Goal: Task Accomplishment & Management: Manage account settings

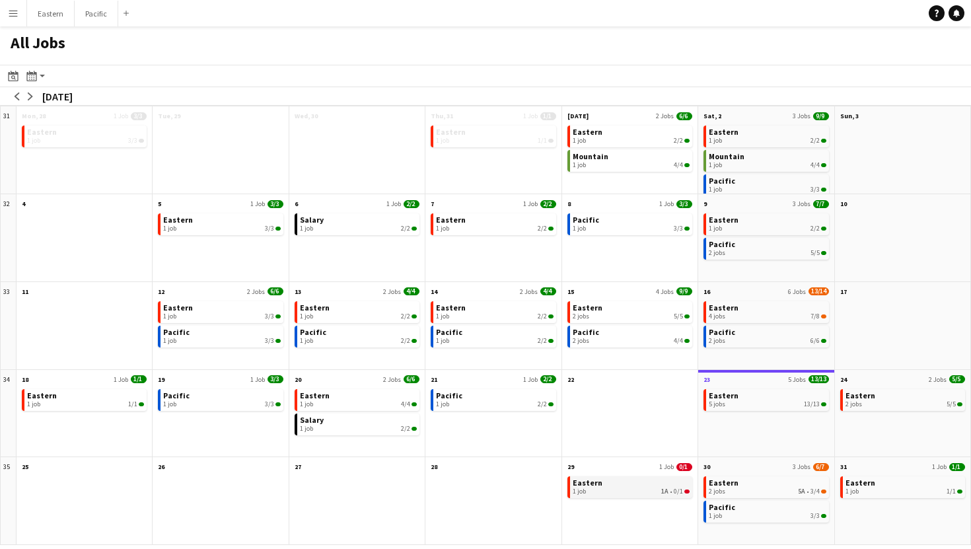
click at [639, 488] on div "1 job 1A • 0/1" at bounding box center [630, 491] width 117 height 8
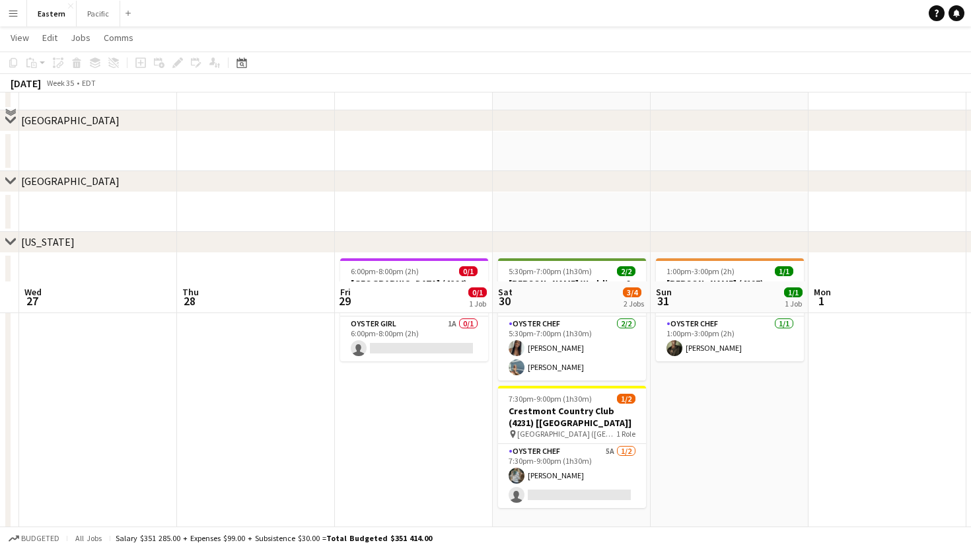
scroll to position [480, 0]
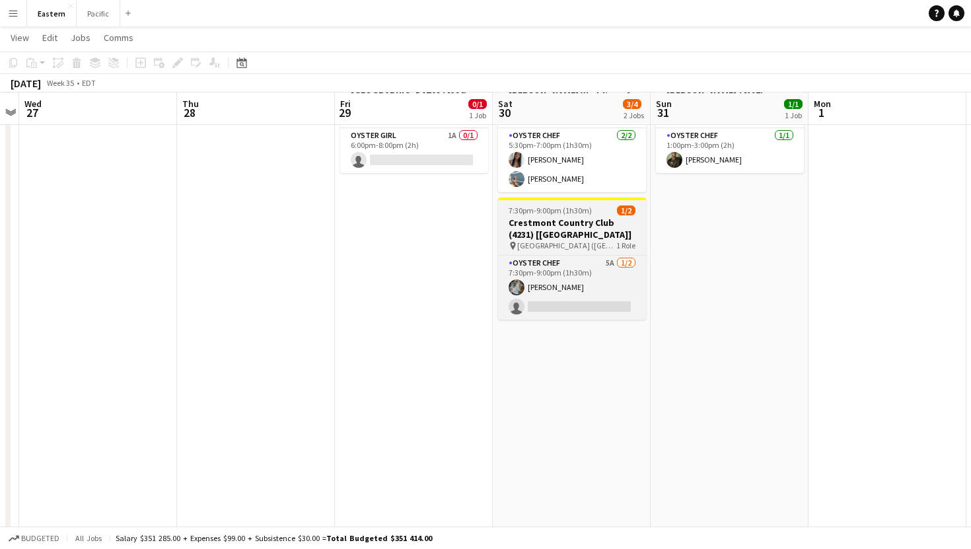
click at [613, 251] on app-job-card "7:30pm-9:00pm (1h30m) 1/2 Crestmont Country Club (4231) [NYC] pin Crestmont Cou…" at bounding box center [572, 258] width 148 height 122
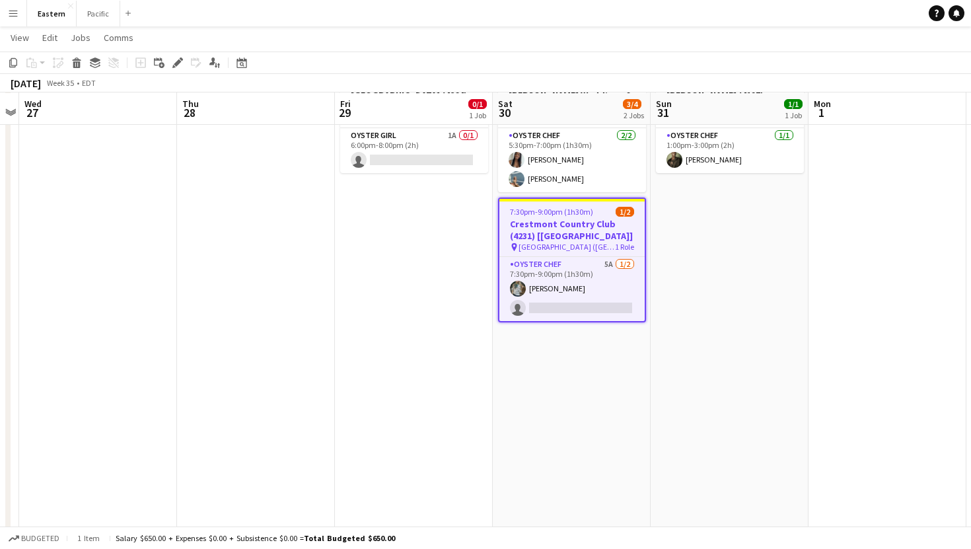
click at [631, 215] on span "1/2" at bounding box center [624, 212] width 18 height 10
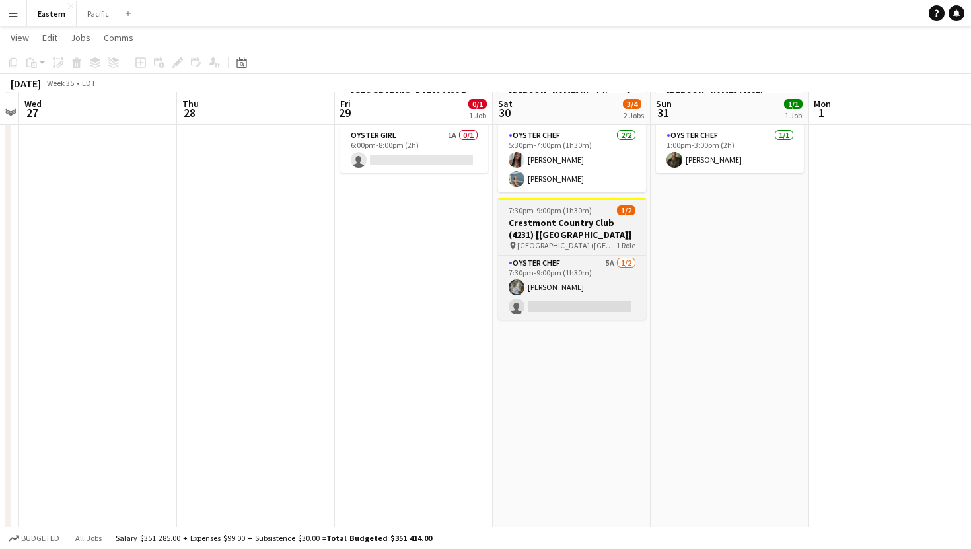
click at [631, 215] on app-job-card "7:30pm-9:00pm (1h30m) 1/2 Crestmont Country Club (4231) [NYC] pin Crestmont Cou…" at bounding box center [572, 258] width 148 height 122
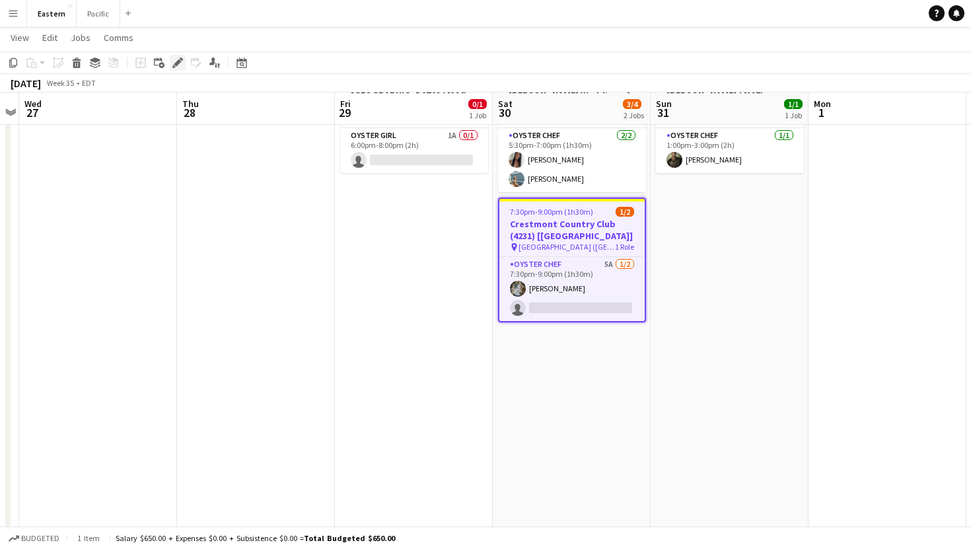
click at [180, 65] on icon "Edit" at bounding box center [177, 62] width 11 height 11
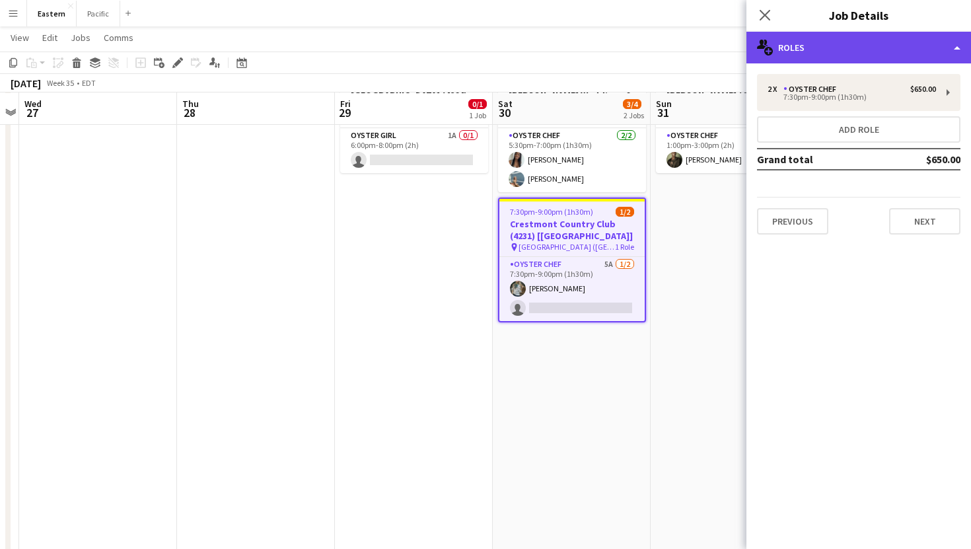
click at [885, 51] on div "multiple-users-add Roles" at bounding box center [858, 48] width 225 height 32
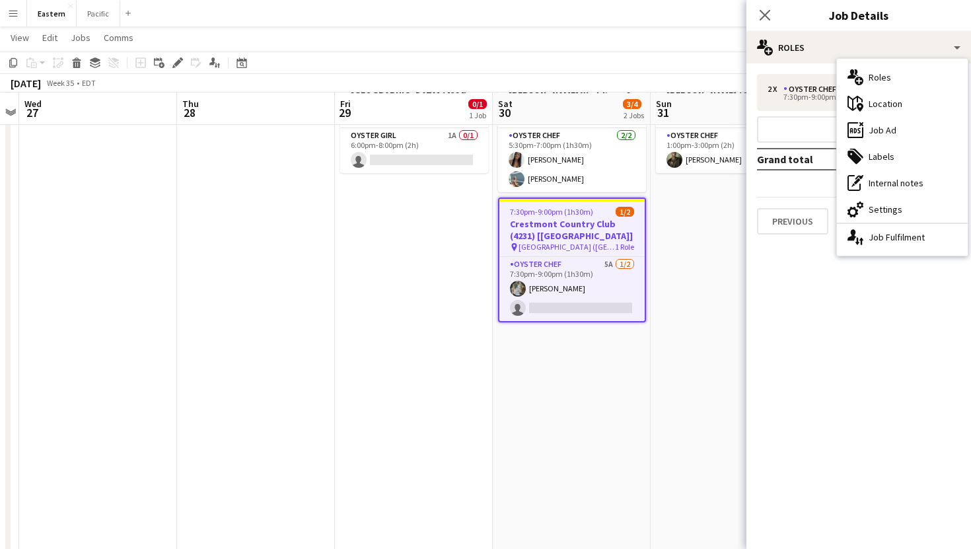
click at [566, 242] on span "Crestmont Country Club (West Orange, NJ)" at bounding box center [566, 247] width 96 height 10
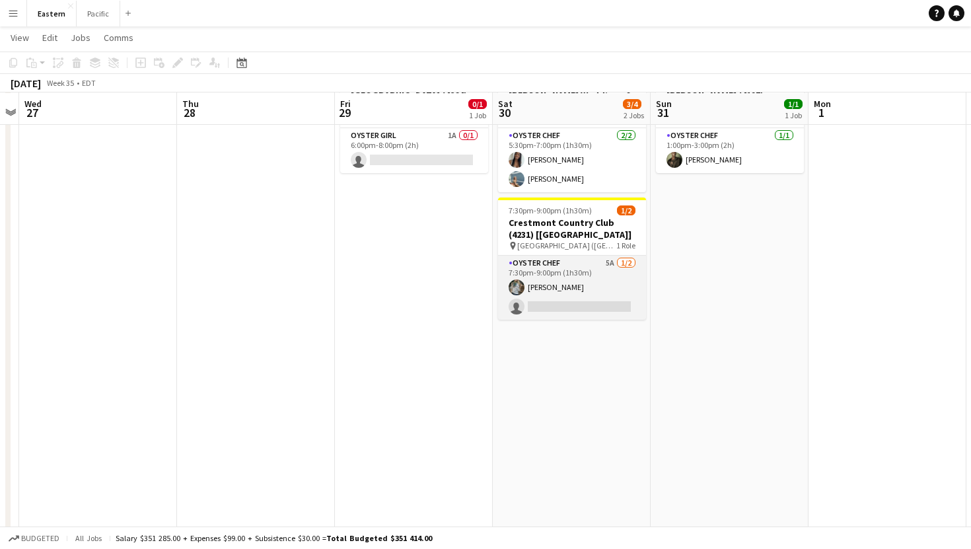
click at [572, 278] on app-card-role "Oyster Chef 5A 1/2 7:30pm-9:00pm (1h30m) Brooke Anderson single-neutral-actions" at bounding box center [572, 288] width 148 height 64
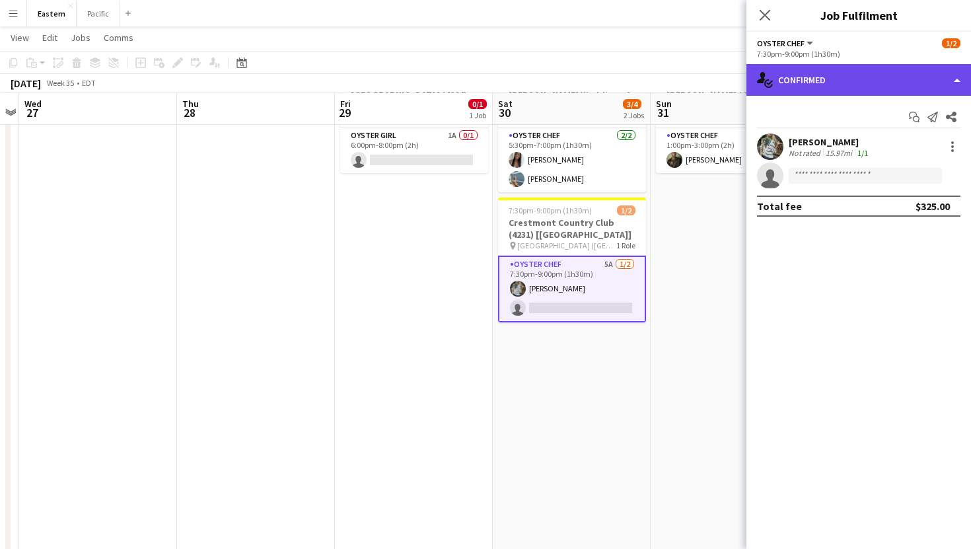
click at [861, 78] on div "single-neutral-actions-check-2 Confirmed" at bounding box center [858, 80] width 225 height 32
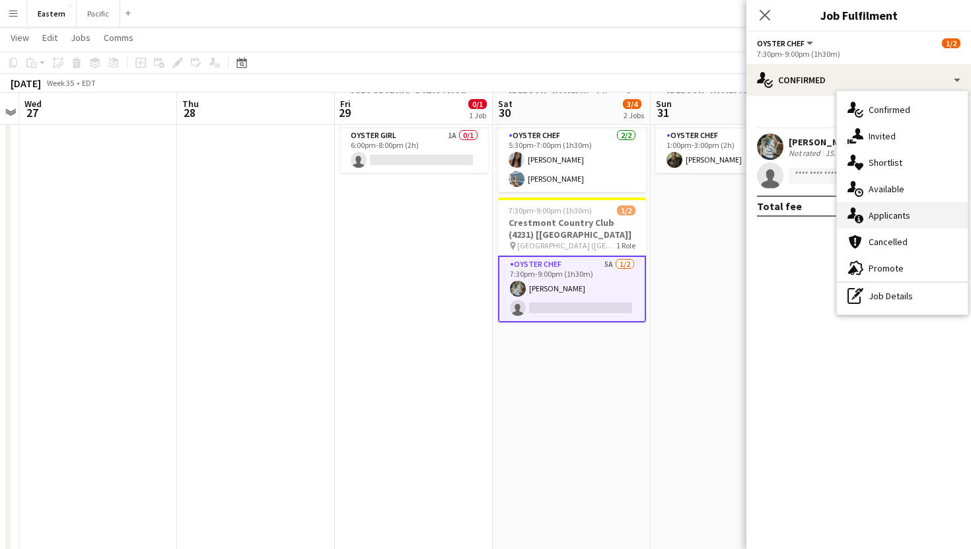
click at [906, 219] on div "single-neutral-actions-information Applicants" at bounding box center [902, 215] width 131 height 26
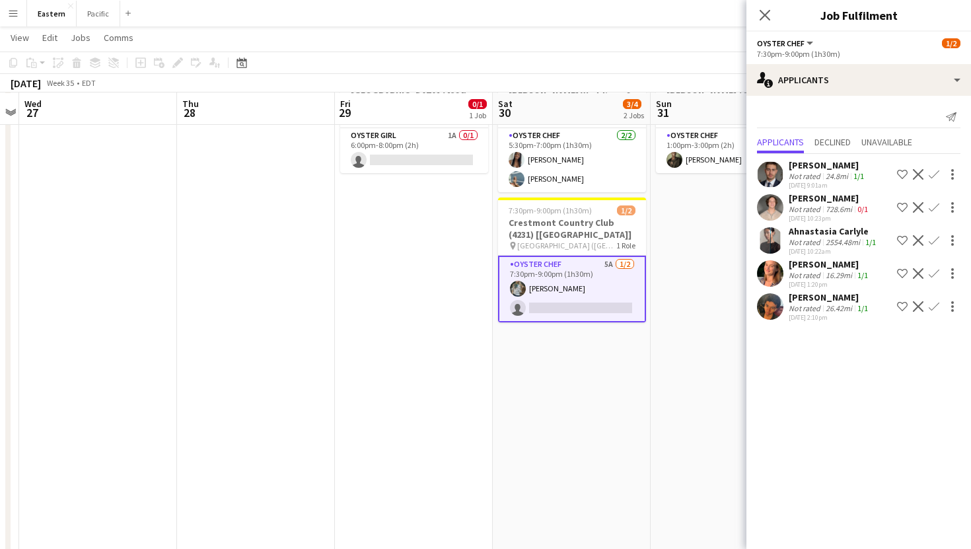
click at [864, 372] on mat-expansion-panel "users2 Applicants Send notification Applicants Declined Unavailable roberto ara…" at bounding box center [858, 322] width 225 height 453
click at [765, 7] on app-icon "Close pop-in" at bounding box center [764, 15] width 19 height 19
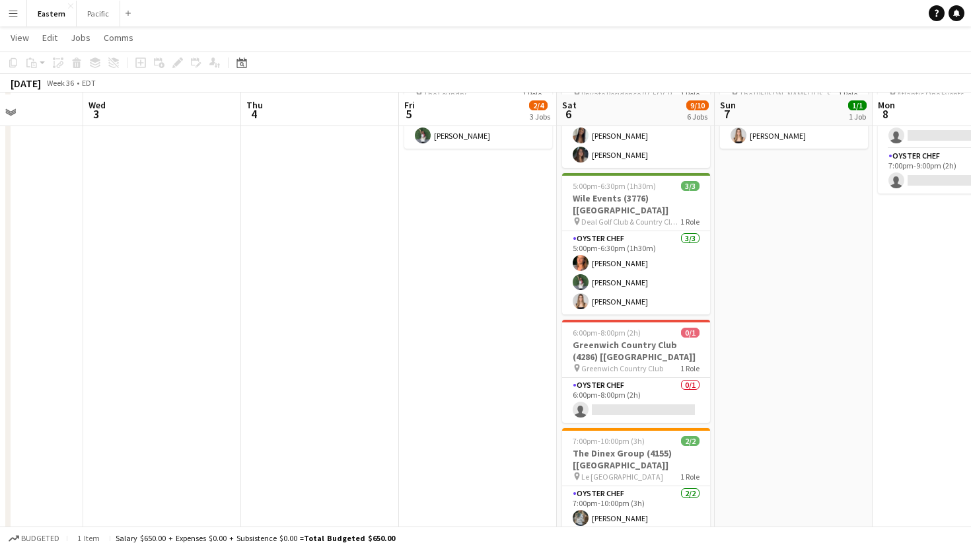
scroll to position [597, 0]
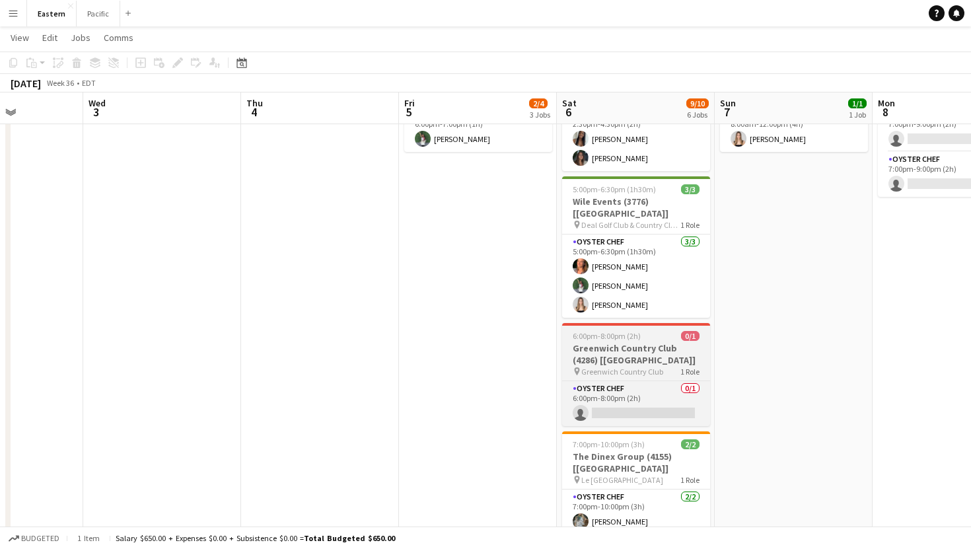
click at [659, 342] on h3 "Greenwich Country Club (4286) [NYC]" at bounding box center [636, 354] width 148 height 24
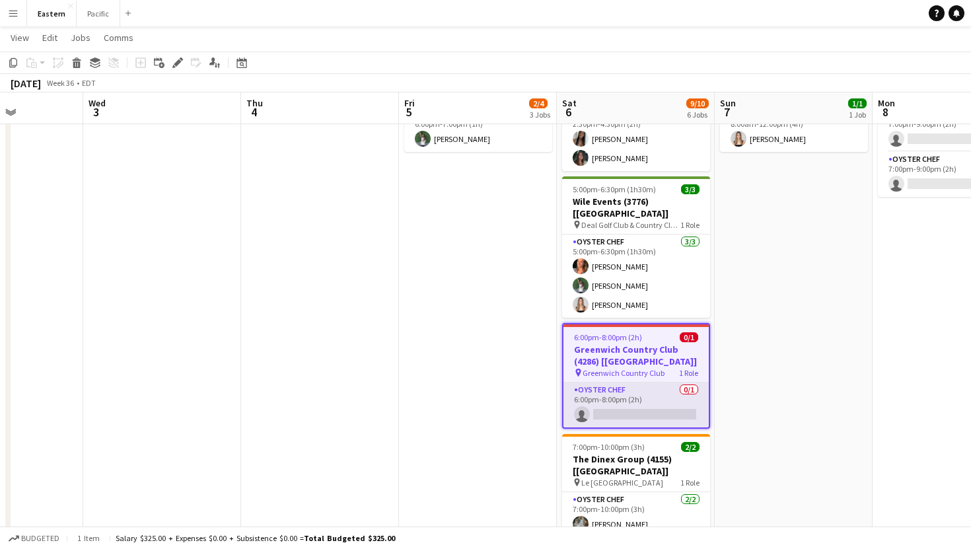
click at [663, 382] on app-card-role "Oyster Chef 0/1 6:00pm-8:00pm (2h) single-neutral-actions" at bounding box center [635, 404] width 145 height 45
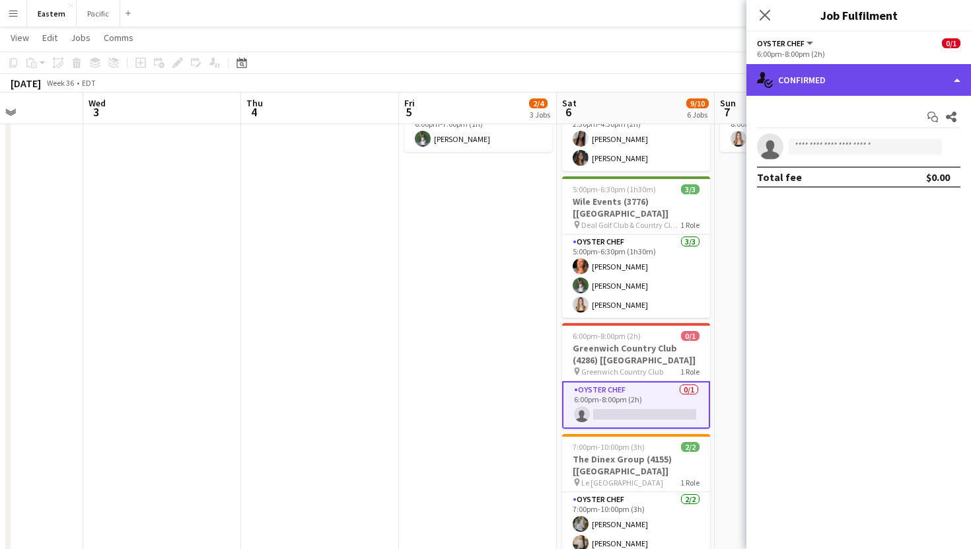
click at [896, 94] on div "single-neutral-actions-check-2 Confirmed" at bounding box center [858, 80] width 225 height 32
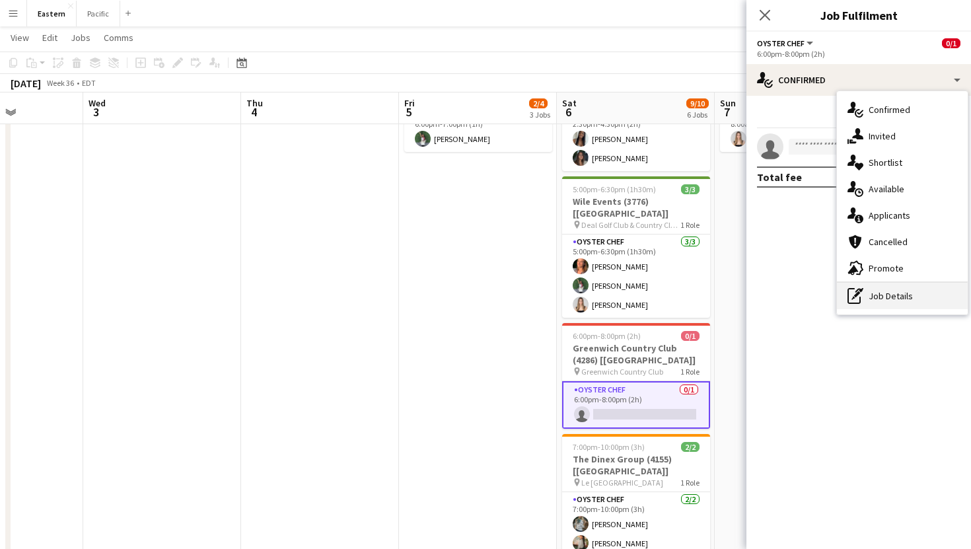
click at [884, 297] on div "pen-write Job Details" at bounding box center [902, 296] width 131 height 26
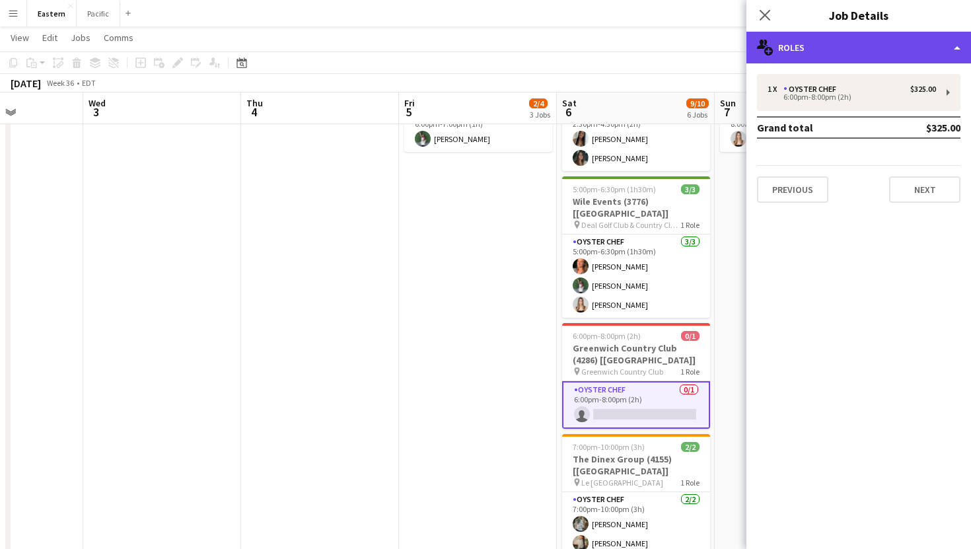
click at [921, 57] on div "multiple-users-add Roles" at bounding box center [858, 48] width 225 height 32
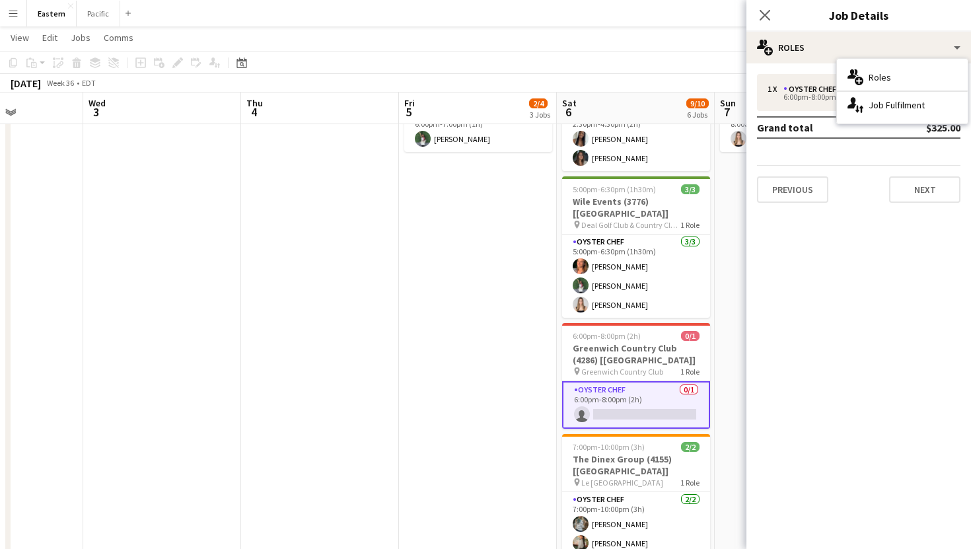
click at [838, 160] on div "1 x Oyster Chef $325.00 6:00pm-8:00pm (2h) Grand total $325.00 Previous Next" at bounding box center [858, 138] width 225 height 129
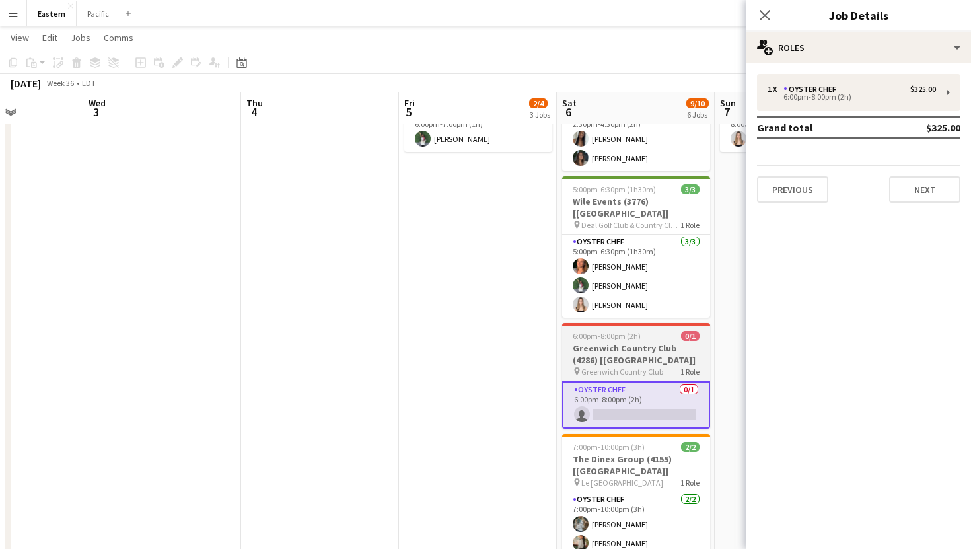
click at [684, 331] on span "0/1" at bounding box center [690, 336] width 18 height 10
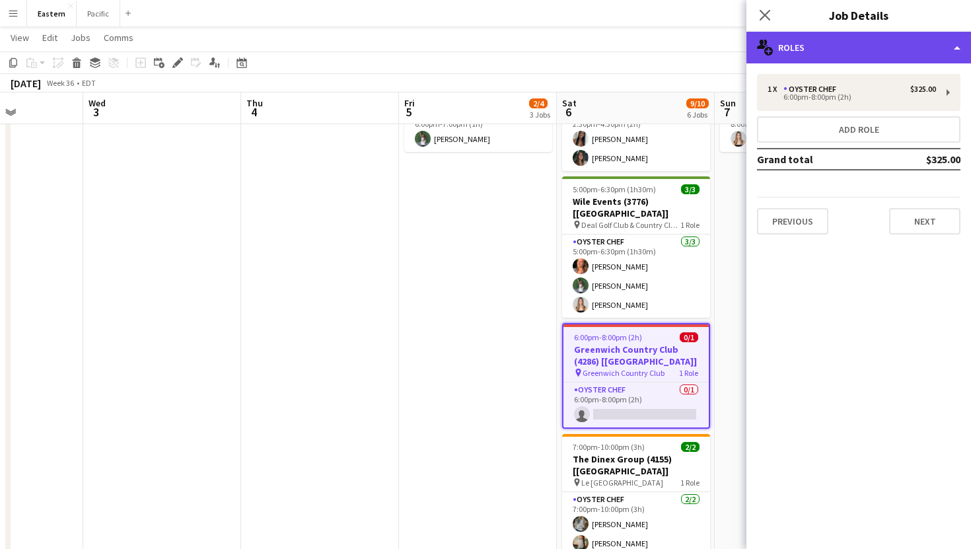
click at [899, 52] on div "multiple-users-add Roles" at bounding box center [858, 48] width 225 height 32
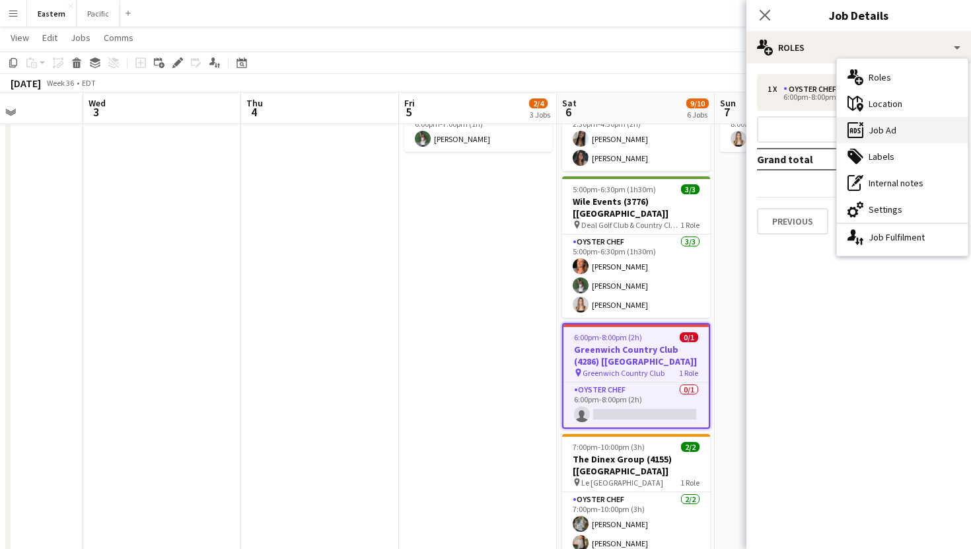
click at [910, 132] on div "ads-window Job Ad" at bounding box center [902, 130] width 131 height 26
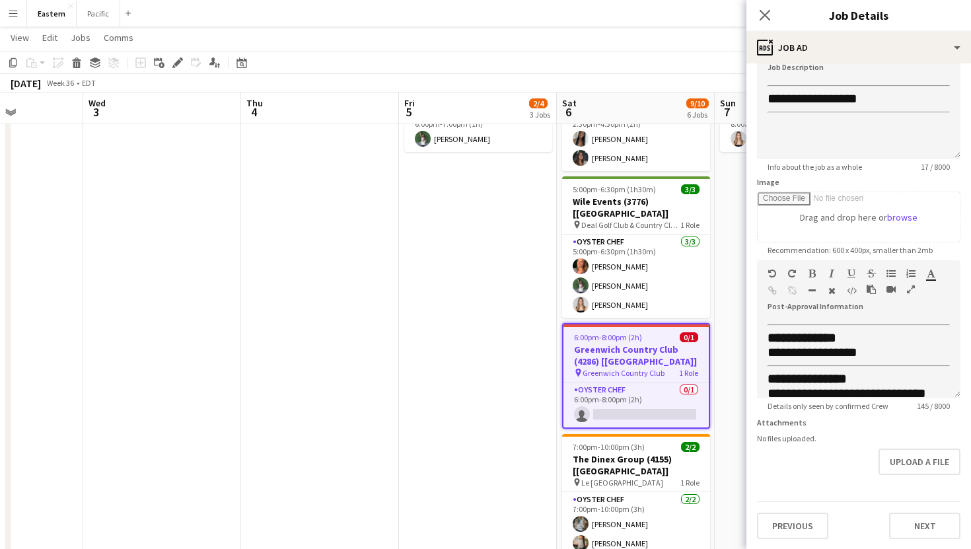
scroll to position [0, 0]
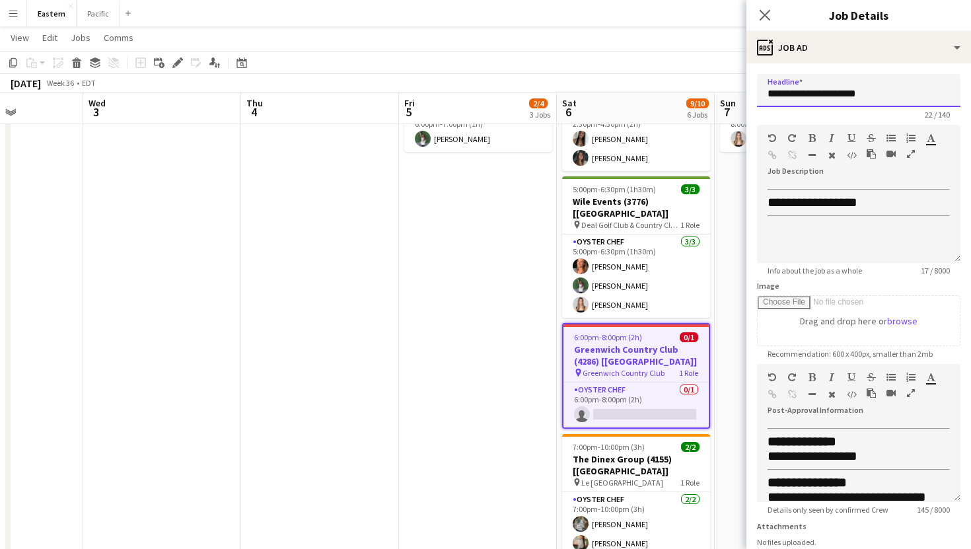
drag, startPoint x: 895, startPoint y: 94, endPoint x: 759, endPoint y: 99, distance: 136.1
click at [759, 99] on input "**********" at bounding box center [858, 90] width 203 height 33
click at [767, 18] on icon "Close pop-in" at bounding box center [764, 15] width 13 height 13
